Goal: Task Accomplishment & Management: Use online tool/utility

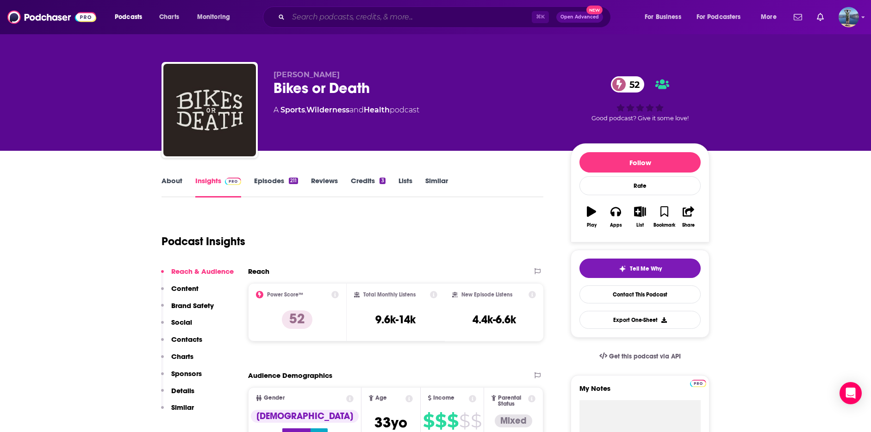
click at [357, 18] on input "Search podcasts, credits, & more..." at bounding box center [409, 17] width 243 height 15
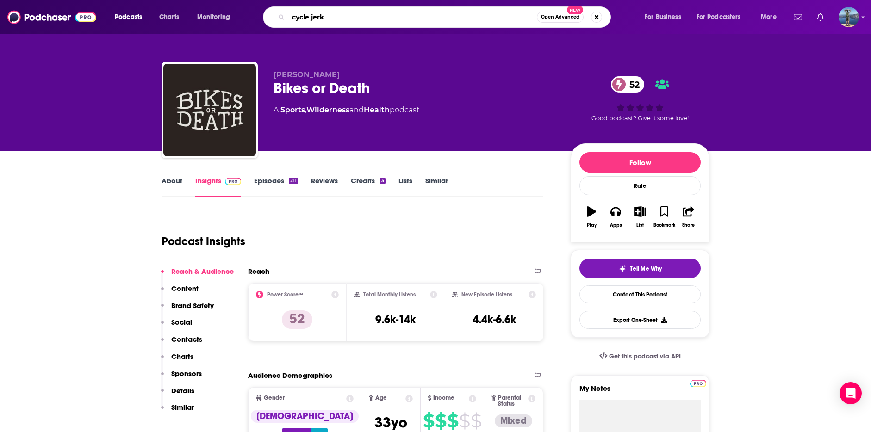
type input "cycle jerks"
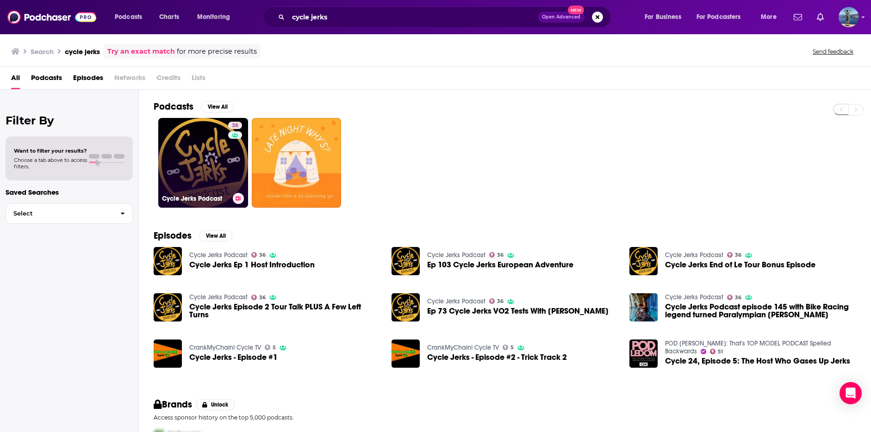
click at [194, 160] on link "36 Cycle Jerks Podcast" at bounding box center [203, 163] width 90 height 90
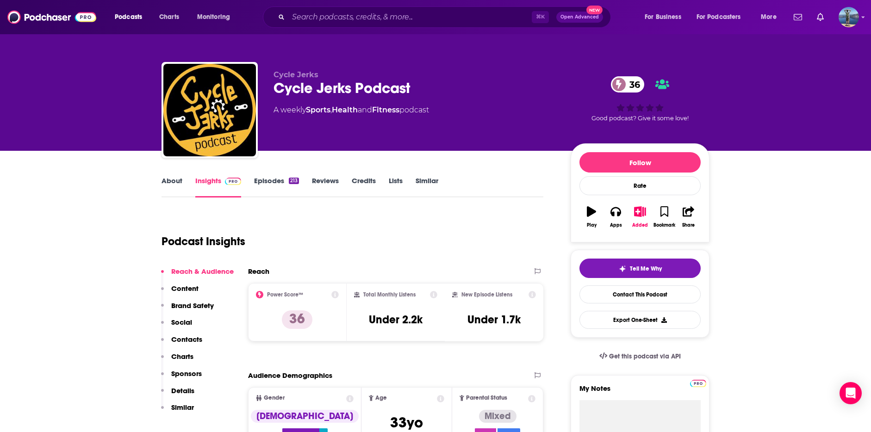
click at [265, 178] on link "Episodes 213" at bounding box center [276, 186] width 45 height 21
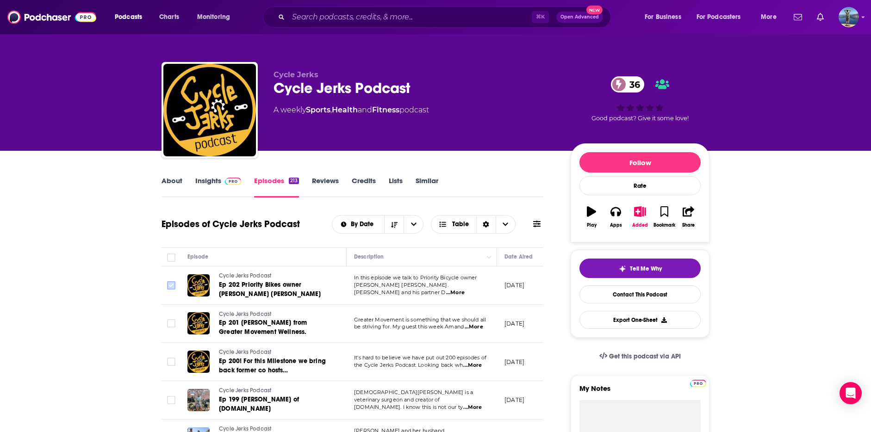
click at [171, 285] on input "Toggle select row" at bounding box center [171, 285] width 8 height 8
checkbox input "true"
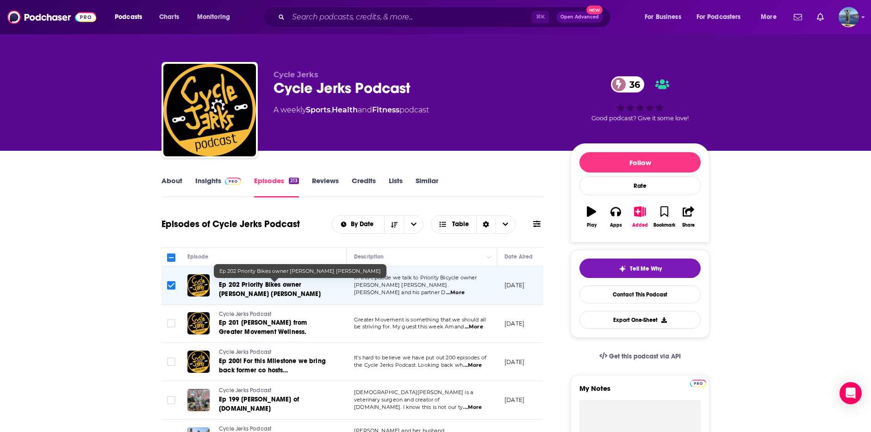
click at [278, 292] on link "Ep 202 Priority Bikes owner [PERSON_NAME] [PERSON_NAME]" at bounding box center [274, 289] width 111 height 19
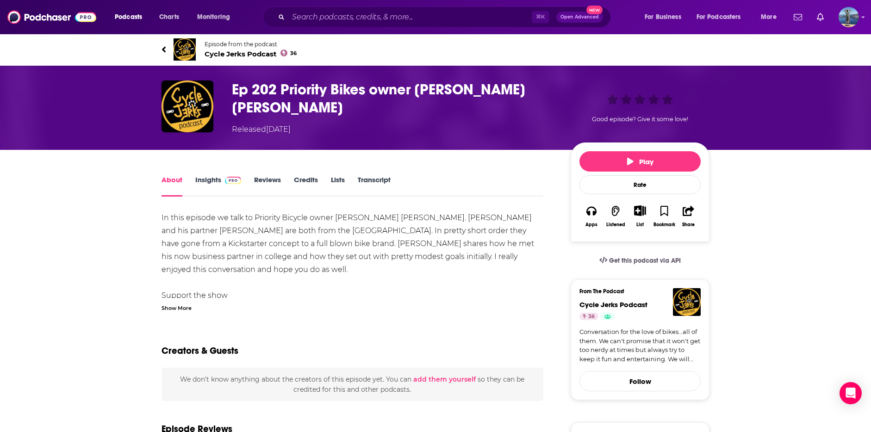
click at [640, 210] on icon "Show More Button" at bounding box center [640, 210] width 12 height 10
click at [635, 224] on button "Add Episode" at bounding box center [632, 226] width 48 height 17
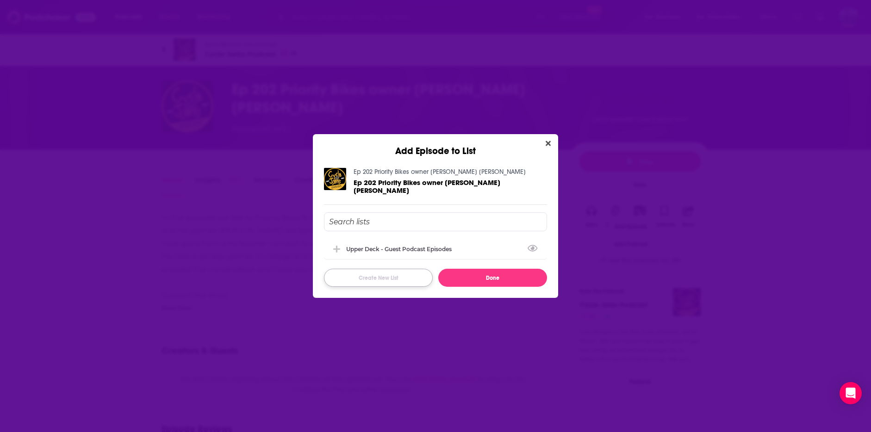
click at [357, 275] on button "Create New List" at bounding box center [378, 278] width 109 height 18
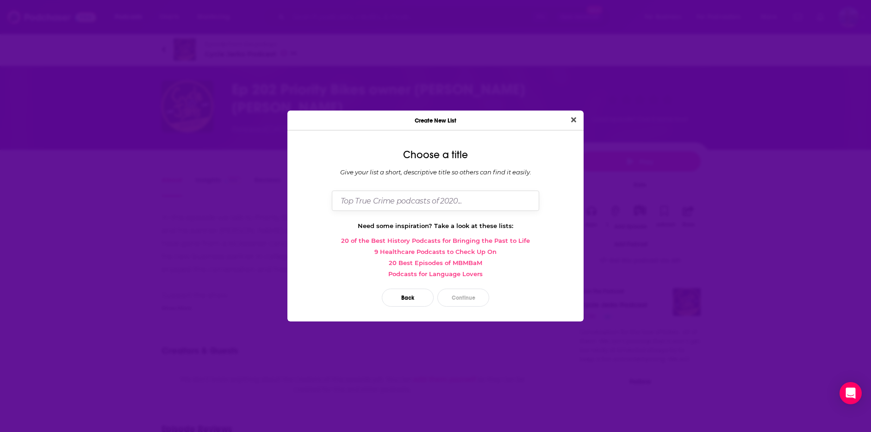
click at [380, 207] on input "Dialog" at bounding box center [435, 201] width 207 height 20
click at [441, 199] on input "Priority Bicycles - Podcasts" at bounding box center [435, 201] width 207 height 20
type input "Priority Bicycles - Podcasts [PERSON_NAME] has Appeared On"
click at [461, 300] on button "Continue" at bounding box center [463, 298] width 52 height 18
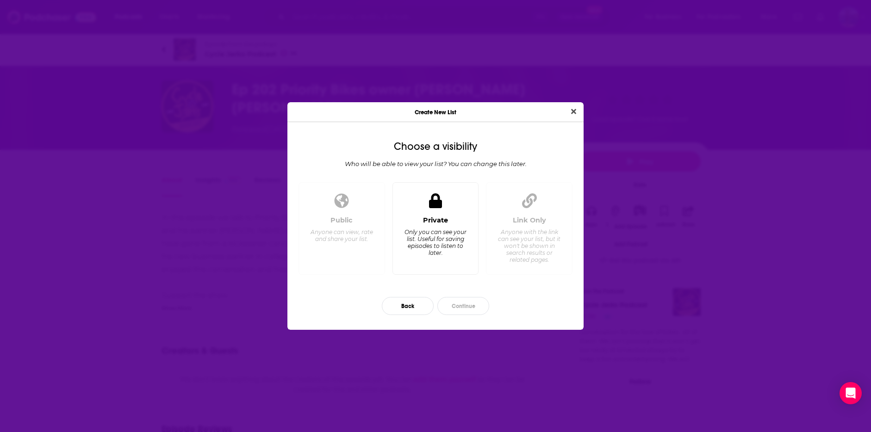
click at [446, 223] on div "Private" at bounding box center [435, 220] width 25 height 8
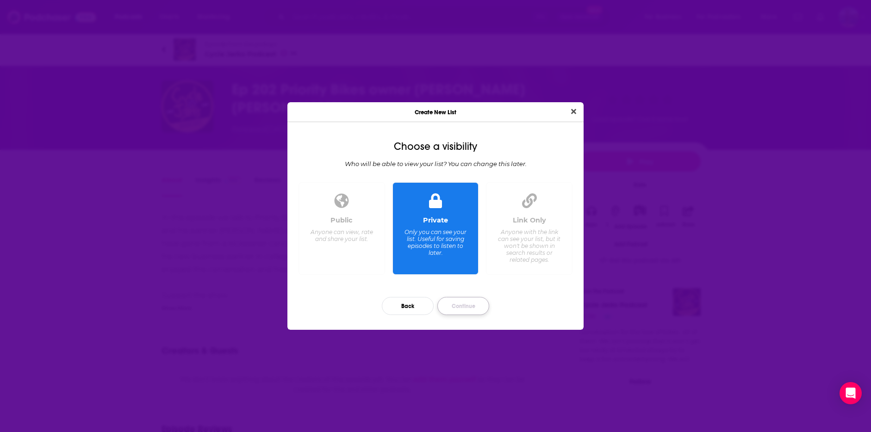
click at [462, 310] on button "Continue" at bounding box center [463, 306] width 52 height 18
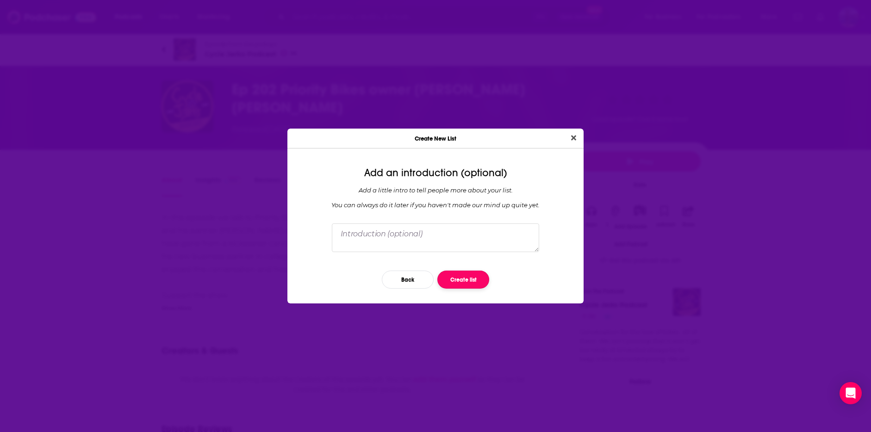
click at [462, 279] on button "Create list" at bounding box center [463, 280] width 52 height 18
